Goal: Find specific fact: Find specific fact

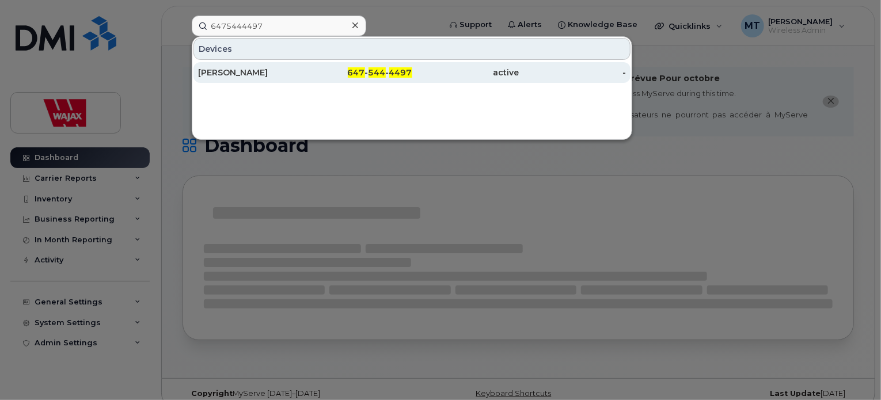
type input "6475444497"
click at [268, 70] on div "[PERSON_NAME]" at bounding box center [251, 73] width 107 height 12
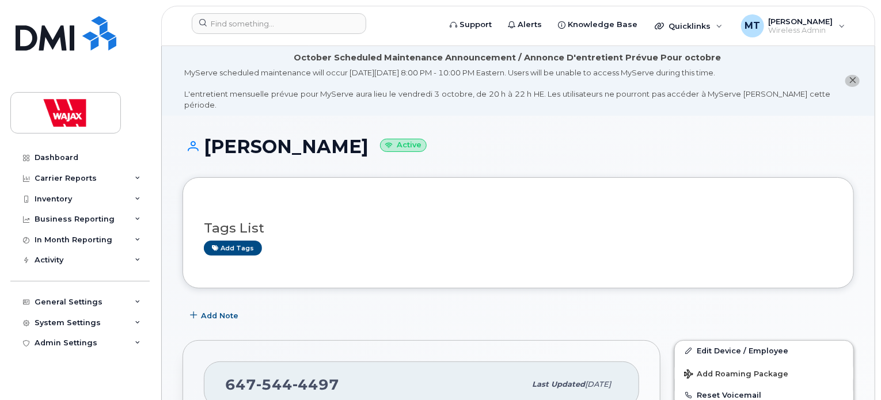
scroll to position [58, 0]
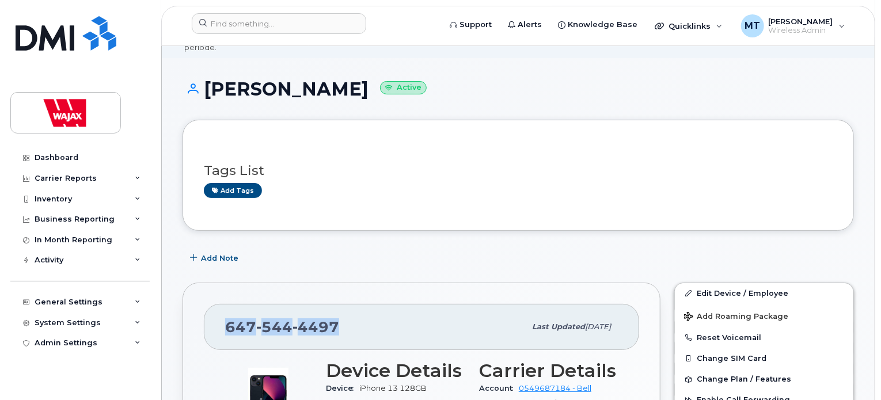
drag, startPoint x: 307, startPoint y: 309, endPoint x: 204, endPoint y: 305, distance: 102.6
click at [204, 305] on div "[PHONE_NUMBER] Last updated [DATE]" at bounding box center [421, 327] width 435 height 46
copy span "[PHONE_NUMBER]"
drag, startPoint x: 202, startPoint y: 75, endPoint x: 352, endPoint y: 75, distance: 150.3
click at [352, 79] on h1 "[PERSON_NAME] Active" at bounding box center [517, 89] width 671 height 20
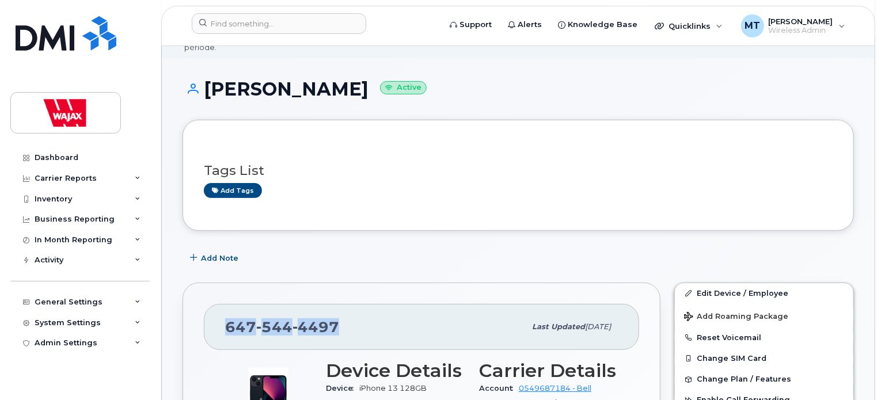
copy h1 "[PERSON_NAME]"
drag, startPoint x: 348, startPoint y: 313, endPoint x: 210, endPoint y: 306, distance: 138.3
click at [210, 306] on div "[PHONE_NUMBER] Last updated [DATE]" at bounding box center [421, 327] width 435 height 46
copy span "[PHONE_NUMBER]"
